Goal: Information Seeking & Learning: Learn about a topic

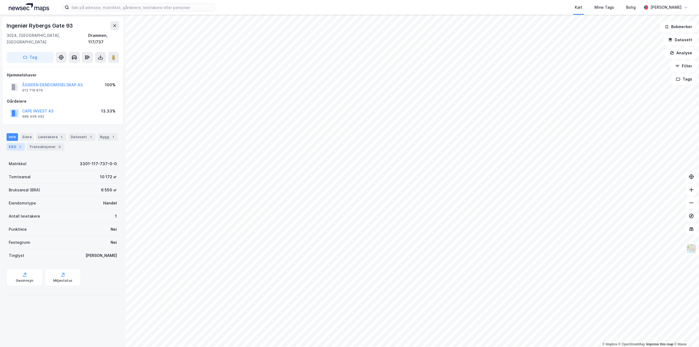
click at [16, 143] on div "ESG 1" at bounding box center [16, 147] width 18 height 8
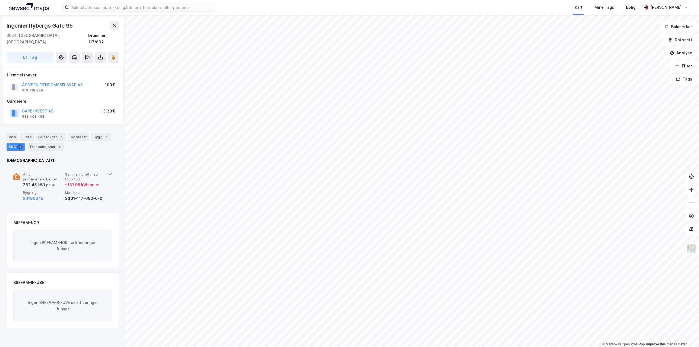
click at [109, 174] on icon at bounding box center [110, 175] width 3 height 2
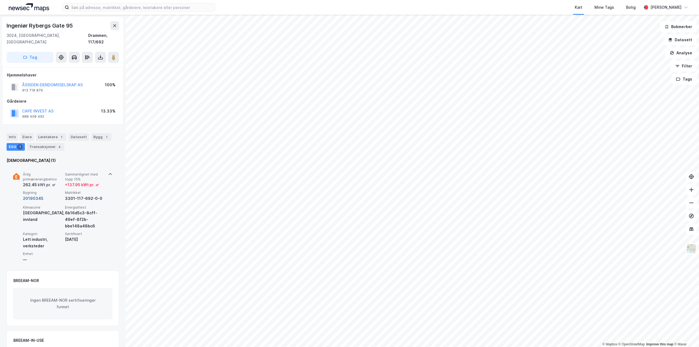
click at [37, 195] on button "20190345" at bounding box center [33, 198] width 20 height 7
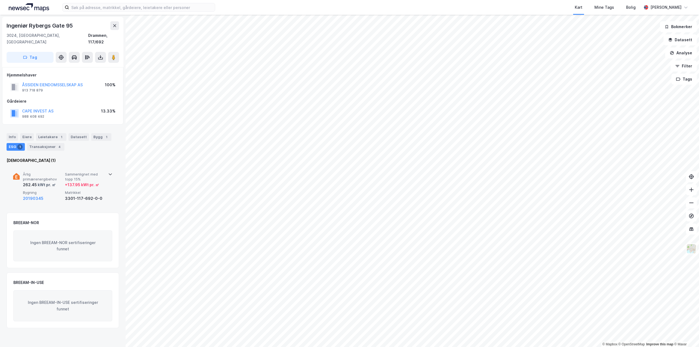
click at [30, 172] on span "Årlig primærenergibehov" at bounding box center [43, 177] width 40 height 10
click at [112, 168] on div "Årlig primærenergibehov 437.2 kWt pr. ㎡ Sammenlignet med topp 15% + 291.92 kWt …" at bounding box center [63, 187] width 113 height 42
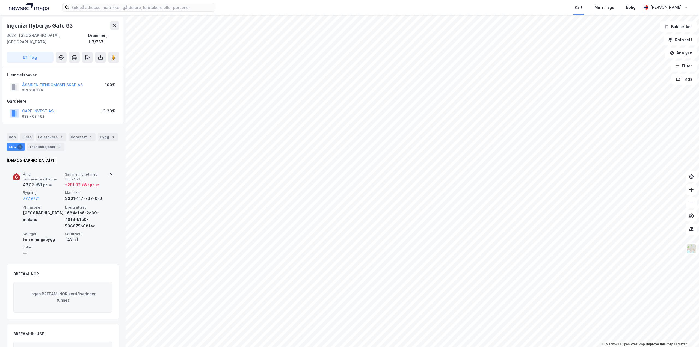
click at [48, 236] on div "Forretningsbygg" at bounding box center [43, 239] width 40 height 7
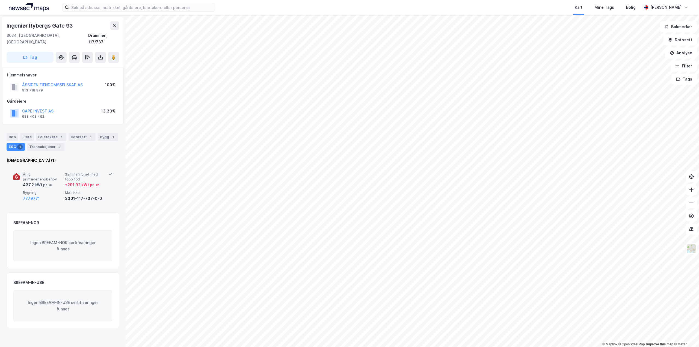
click at [64, 185] on div "Årlig primærenergibehov 437.2 kWt pr. ㎡ Sammenlignet med topp 15% + 291.92 kWt …" at bounding box center [64, 187] width 82 height 30
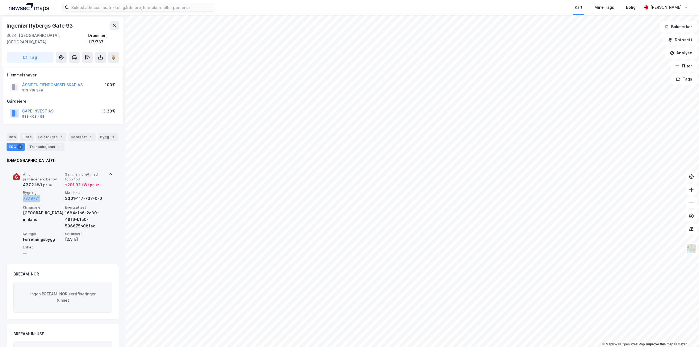
drag, startPoint x: 47, startPoint y: 193, endPoint x: 16, endPoint y: 195, distance: 31.2
click at [16, 195] on div "Årlig primærenergibehov 437.2 kWt pr. ㎡ Sammenlignet med topp 15% + 291.92 kWt …" at bounding box center [62, 213] width 99 height 94
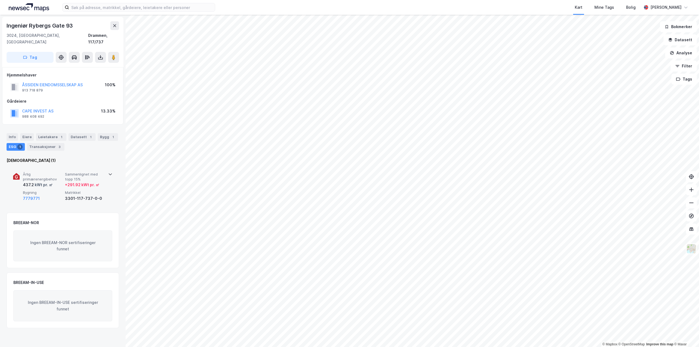
click at [107, 175] on div "Årlig primærenergibehov 437.2 kWt pr. ㎡ Sammenlignet med topp 15% + 291.92 kWt …" at bounding box center [62, 187] width 99 height 42
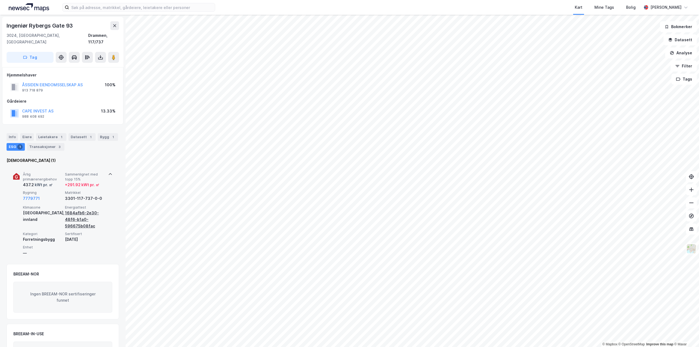
click at [76, 210] on div "1684afb6-2e30-48f6-b1a0-596675b08fac" at bounding box center [85, 220] width 40 height 20
